Goal: Navigation & Orientation: Understand site structure

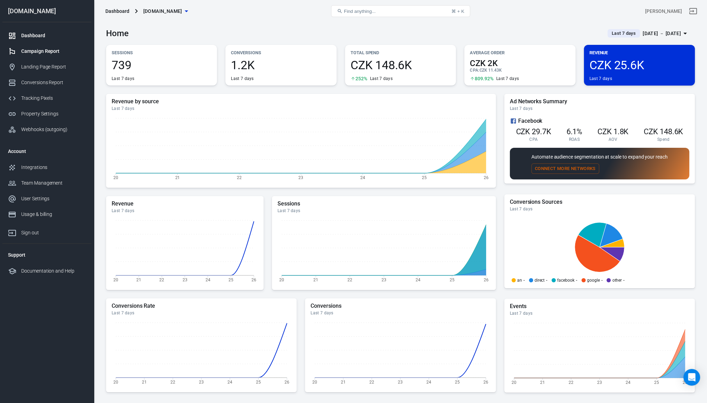
click at [33, 47] on link "Campaign Report" at bounding box center [46, 51] width 89 height 16
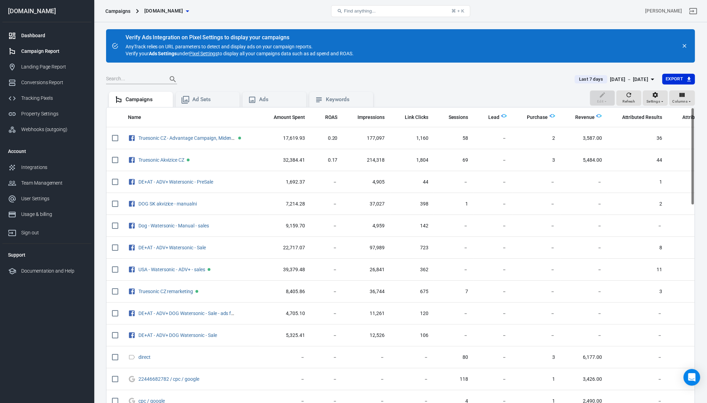
click at [34, 34] on div "Dashboard" at bounding box center [53, 35] width 65 height 7
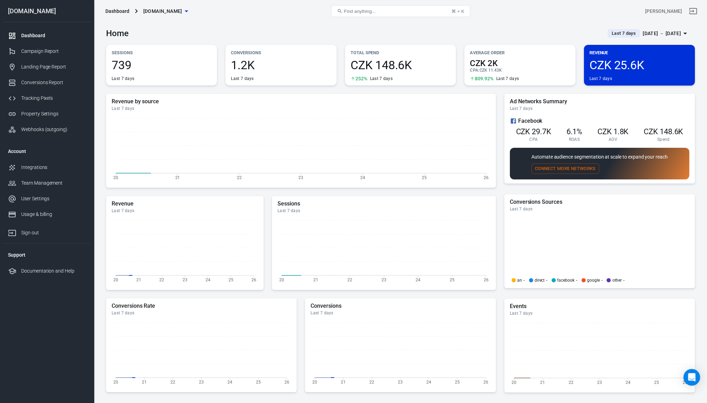
click at [16, 11] on div "[DOMAIN_NAME]" at bounding box center [46, 11] width 89 height 6
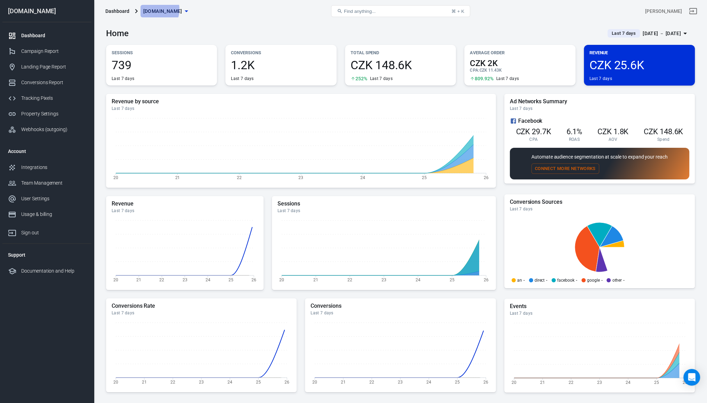
click at [151, 9] on span "[DOMAIN_NAME]" at bounding box center [162, 11] width 39 height 9
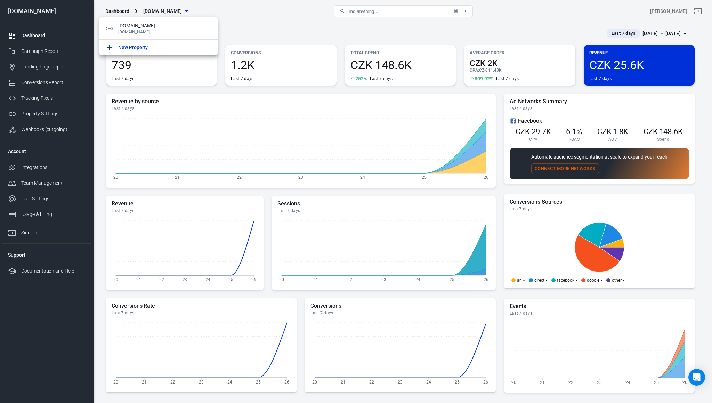
click at [388, 34] on div at bounding box center [356, 201] width 712 height 403
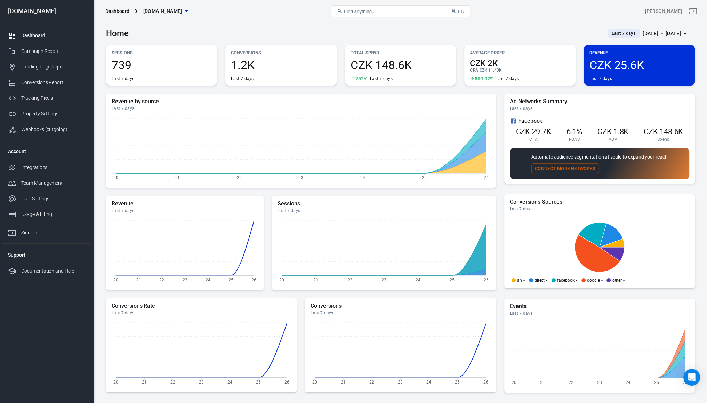
click at [613, 59] on span "CZK 25.6K" at bounding box center [639, 65] width 100 height 12
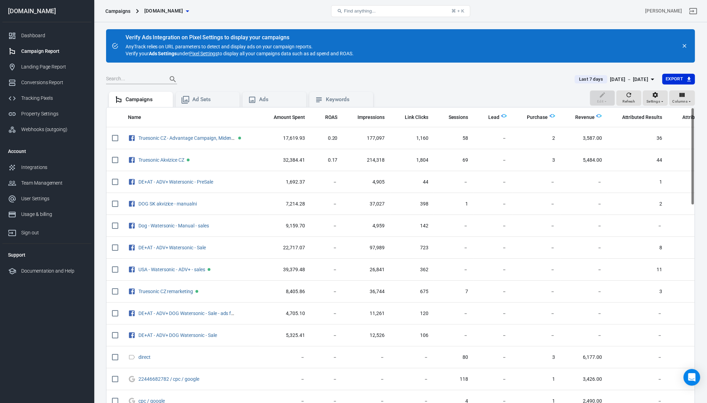
click at [424, 80] on div at bounding box center [336, 79] width 460 height 10
click at [36, 39] on link "Dashboard" at bounding box center [46, 36] width 89 height 16
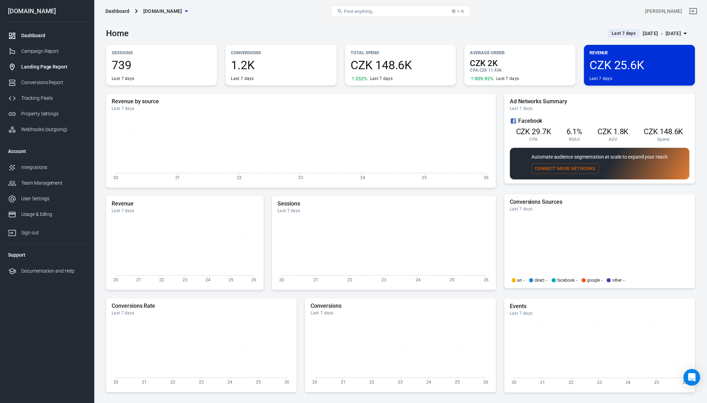
click at [36, 67] on div "Landing Page Report" at bounding box center [53, 66] width 65 height 7
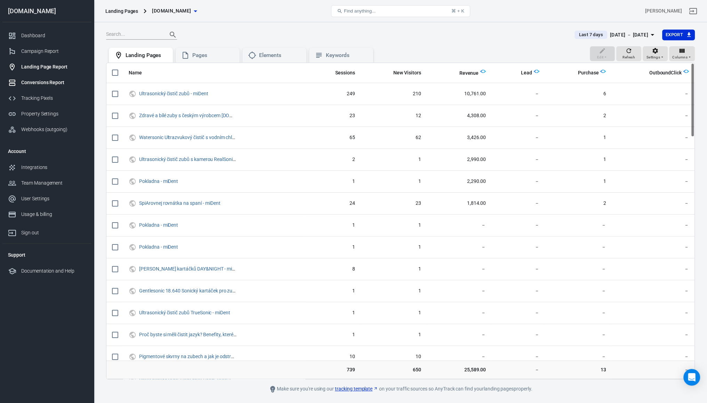
click at [33, 84] on div "Conversions Report" at bounding box center [53, 82] width 65 height 7
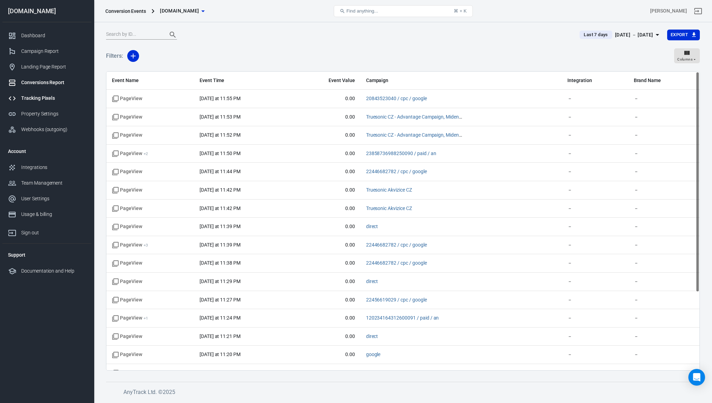
click at [34, 95] on div "Tracking Pixels" at bounding box center [53, 98] width 65 height 7
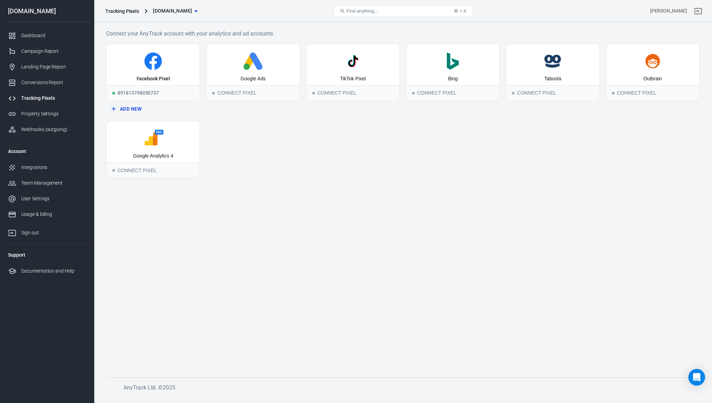
click at [26, 105] on link "Tracking Pixels" at bounding box center [46, 98] width 89 height 16
click at [24, 104] on link "Tracking Pixels" at bounding box center [46, 98] width 89 height 16
click at [24, 112] on div "Property Settings" at bounding box center [53, 113] width 65 height 7
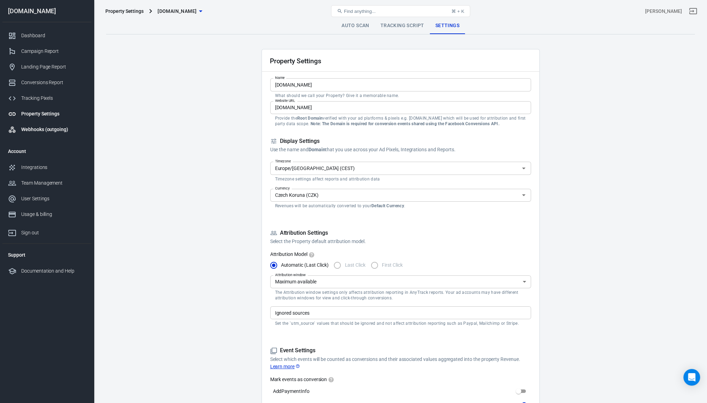
click at [25, 128] on div "Webhooks (outgoing)" at bounding box center [53, 129] width 65 height 7
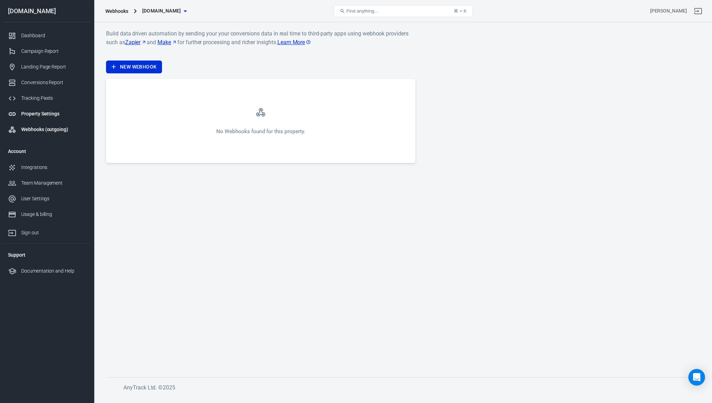
click at [27, 111] on div "Property Settings" at bounding box center [53, 113] width 65 height 7
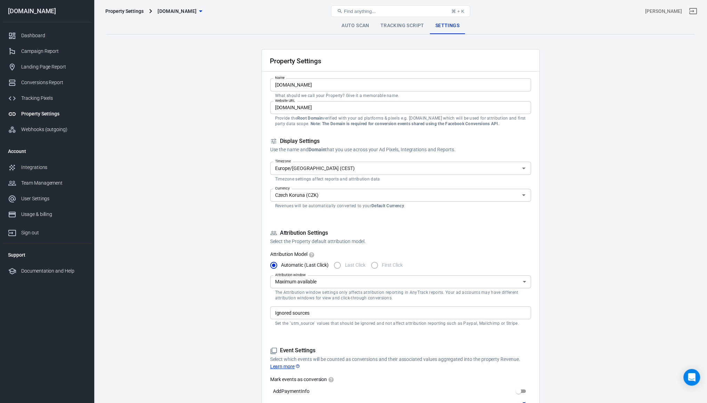
click at [384, 27] on link "Tracking Script" at bounding box center [402, 25] width 55 height 17
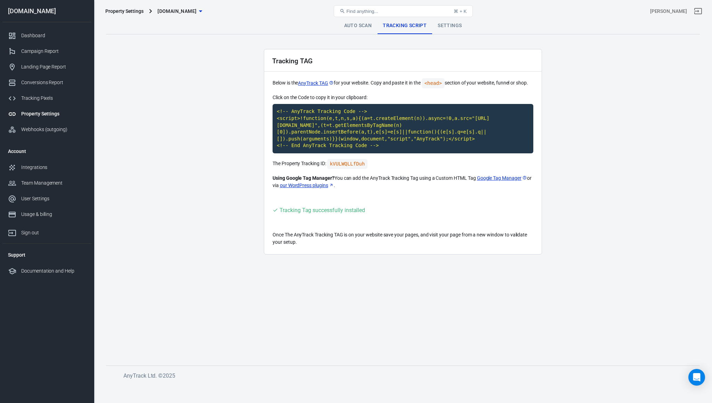
click at [359, 23] on link "Auto Scan" at bounding box center [358, 25] width 39 height 17
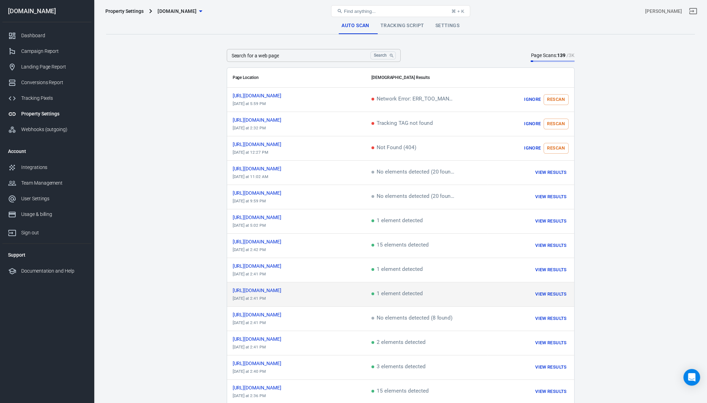
scroll to position [226, 0]
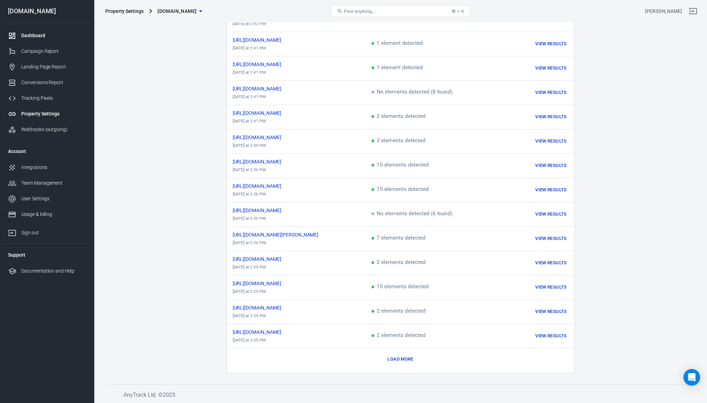
click at [25, 35] on div "Dashboard" at bounding box center [53, 35] width 65 height 7
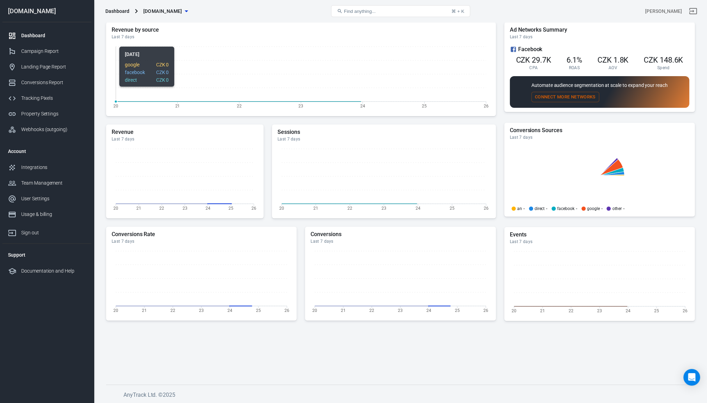
click at [211, 45] on icon "20 21 22 23 24 25 26" at bounding box center [301, 77] width 379 height 70
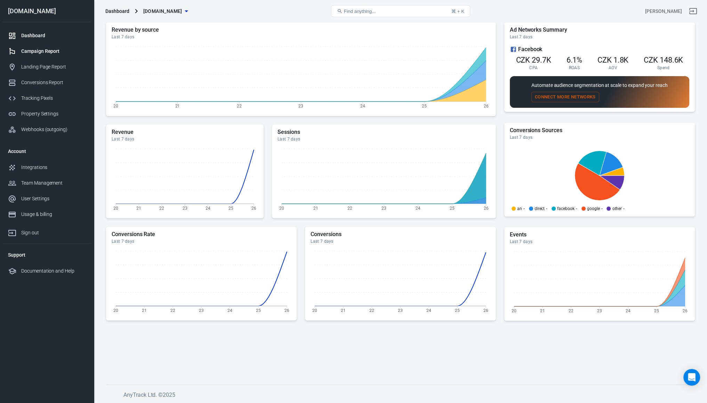
click at [42, 50] on div "Campaign Report" at bounding box center [53, 51] width 65 height 7
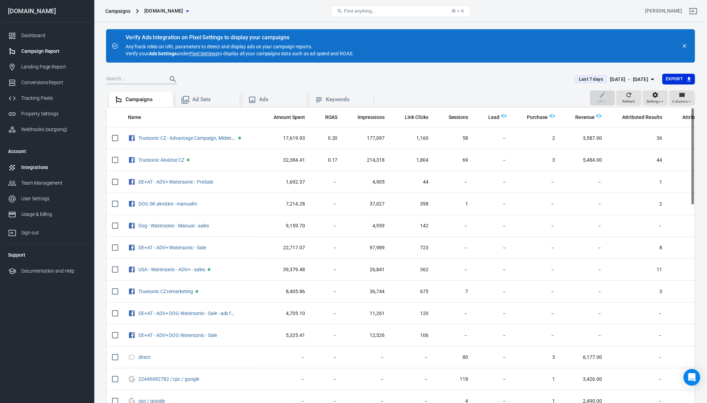
click at [28, 166] on div "Integrations" at bounding box center [53, 167] width 65 height 7
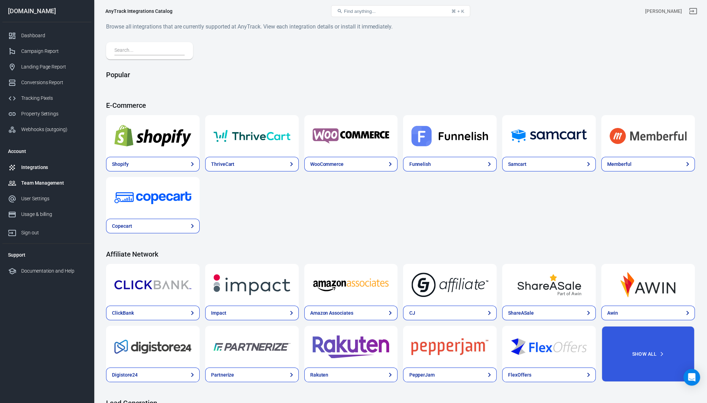
click at [20, 184] on div at bounding box center [14, 183] width 13 height 8
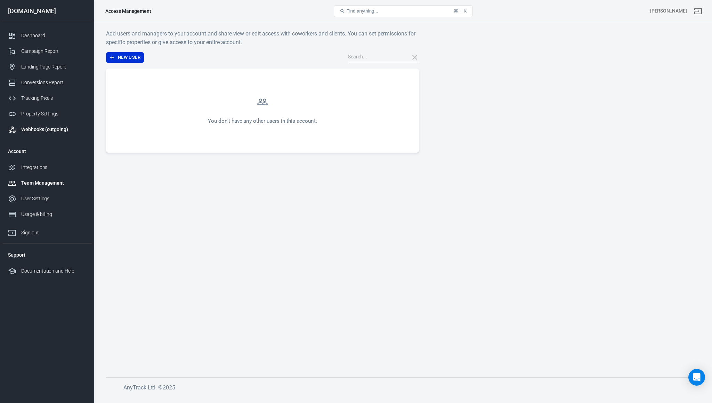
click at [33, 128] on div "Webhooks (outgoing)" at bounding box center [53, 129] width 65 height 7
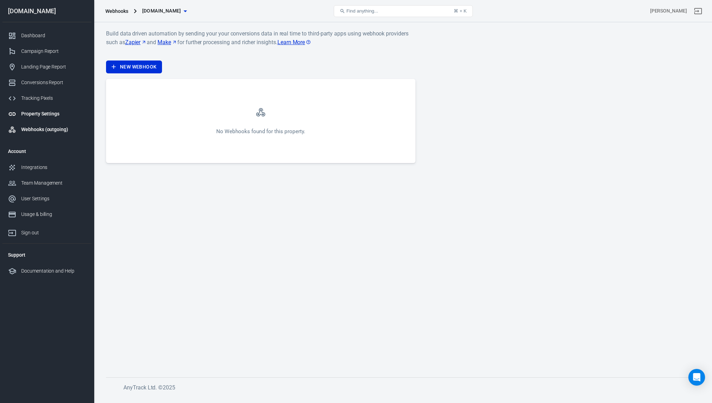
click at [28, 111] on div "Property Settings" at bounding box center [53, 113] width 65 height 7
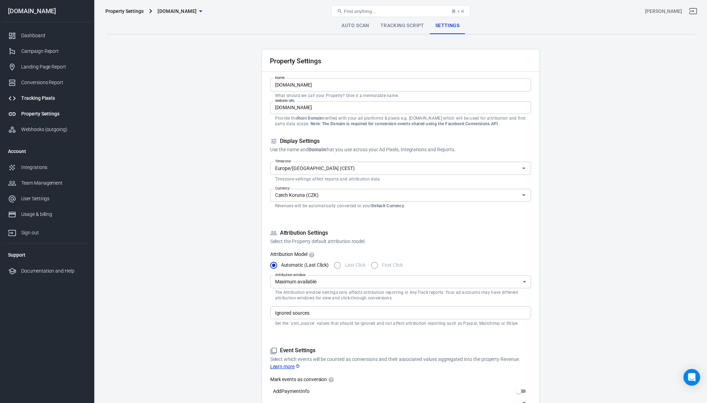
click at [26, 94] on link "Tracking Pixels" at bounding box center [46, 98] width 89 height 16
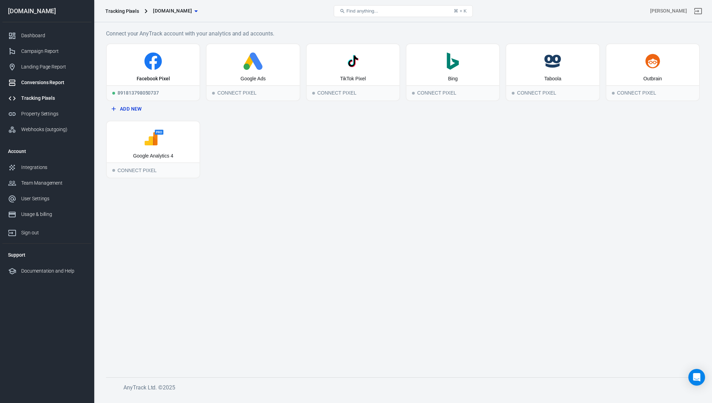
click at [26, 82] on div "Conversions Report" at bounding box center [53, 82] width 65 height 7
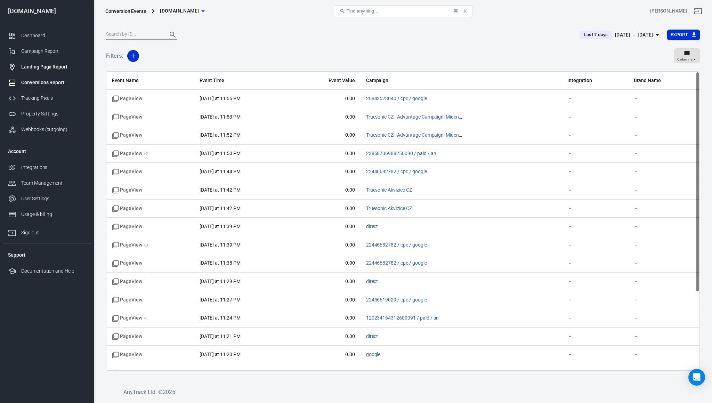
click at [35, 72] on link "Landing Page Report" at bounding box center [46, 67] width 89 height 16
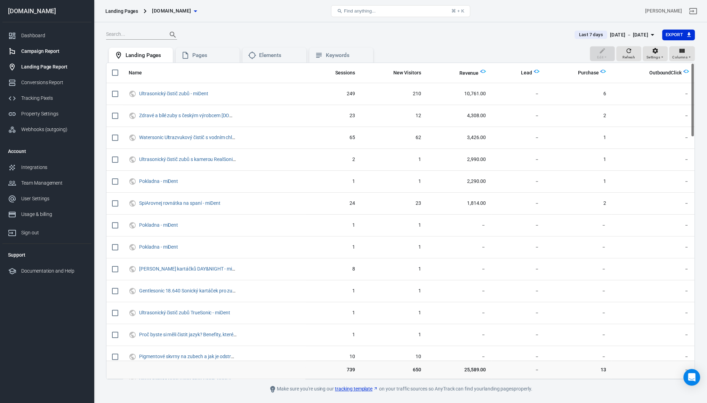
click at [29, 49] on div "Campaign Report" at bounding box center [53, 51] width 65 height 7
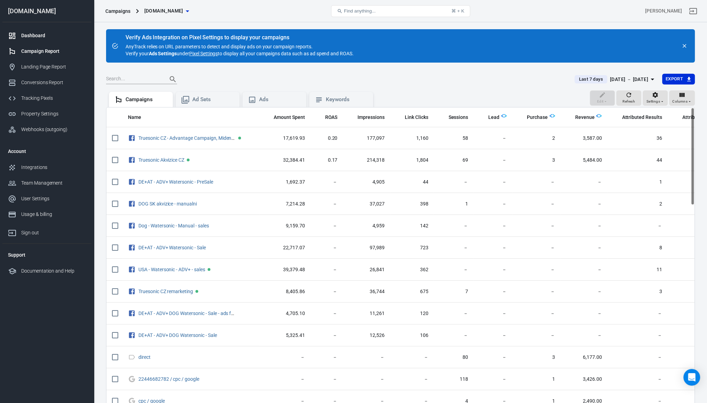
click at [25, 32] on div "Dashboard" at bounding box center [53, 35] width 65 height 7
